Goal: Navigation & Orientation: Find specific page/section

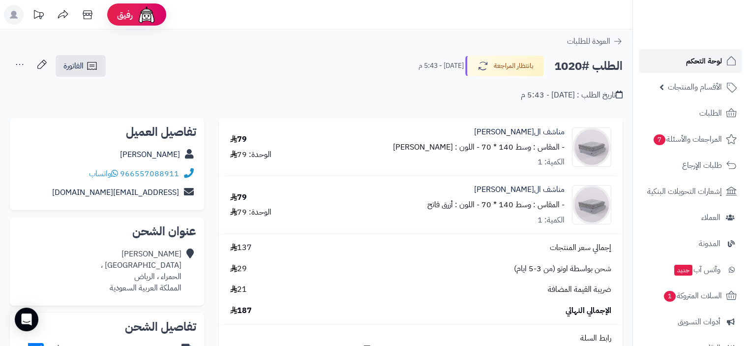
click at [706, 61] on span "لوحة التحكم" at bounding box center [704, 61] width 36 height 14
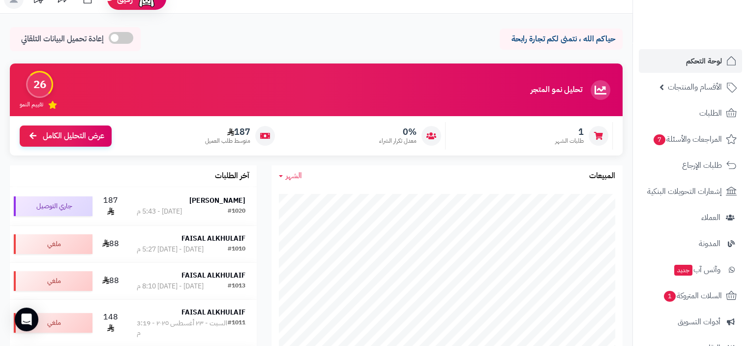
scroll to position [13, 0]
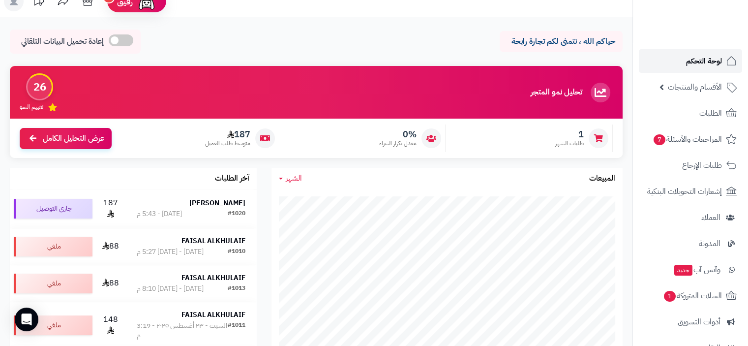
click at [702, 58] on span "لوحة التحكم" at bounding box center [704, 61] width 36 height 14
